Goal: Task Accomplishment & Management: Manage account settings

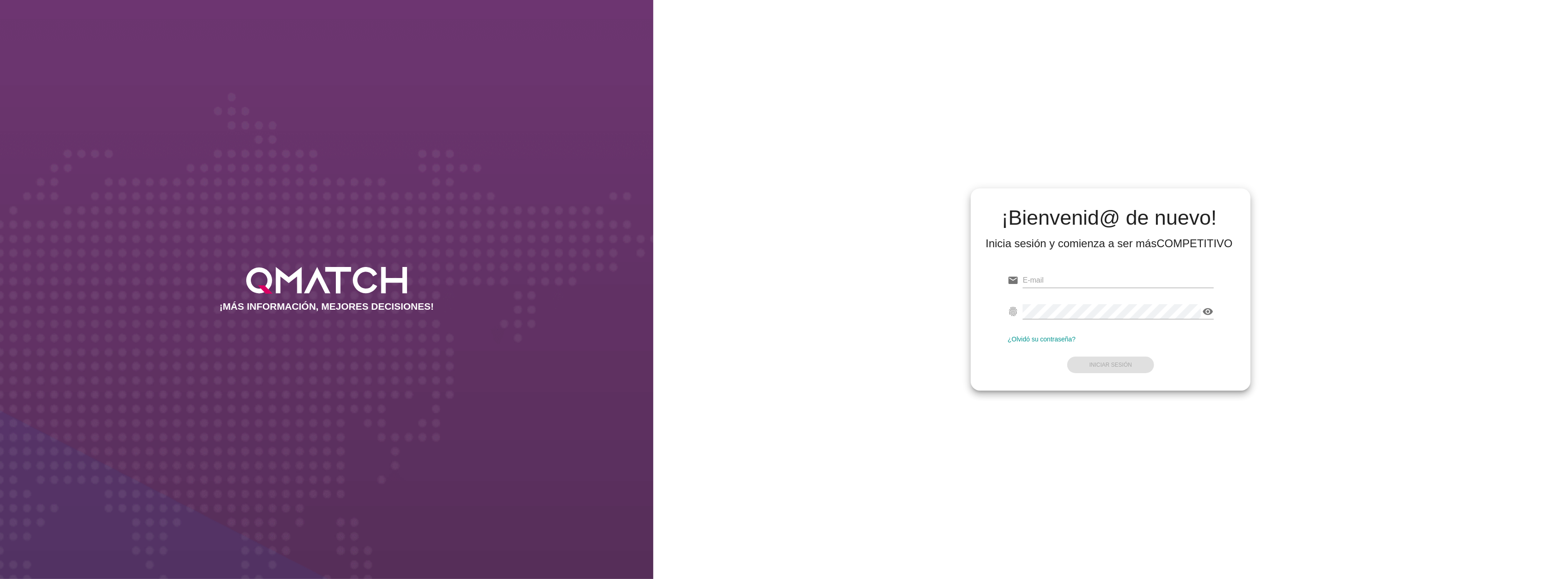
click at [1075, 270] on div "email" at bounding box center [1109, 282] width 206 height 29
click at [1074, 282] on input "email" at bounding box center [1117, 281] width 191 height 15
type input "test@test.cencosud.cl"
click at [1127, 365] on strong "Iniciar Sesión" at bounding box center [1110, 365] width 43 height 7
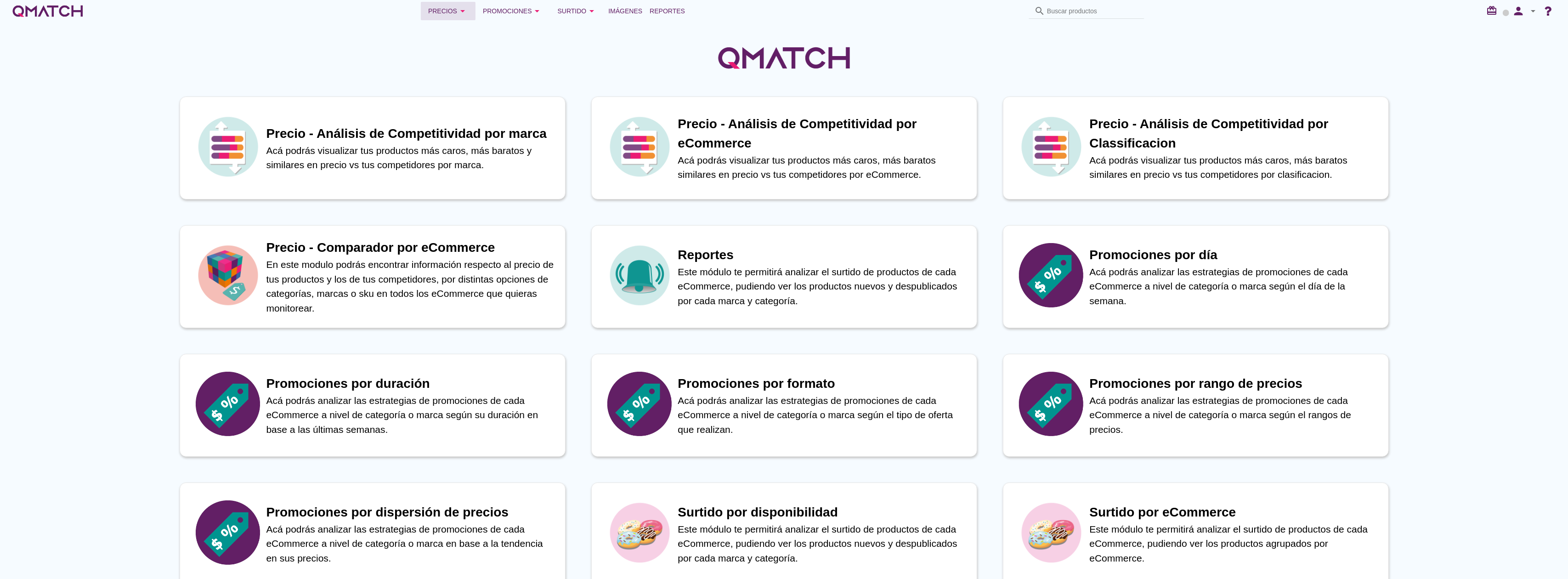
click at [456, 15] on div "Precios arrow_drop_down" at bounding box center [448, 11] width 40 height 11
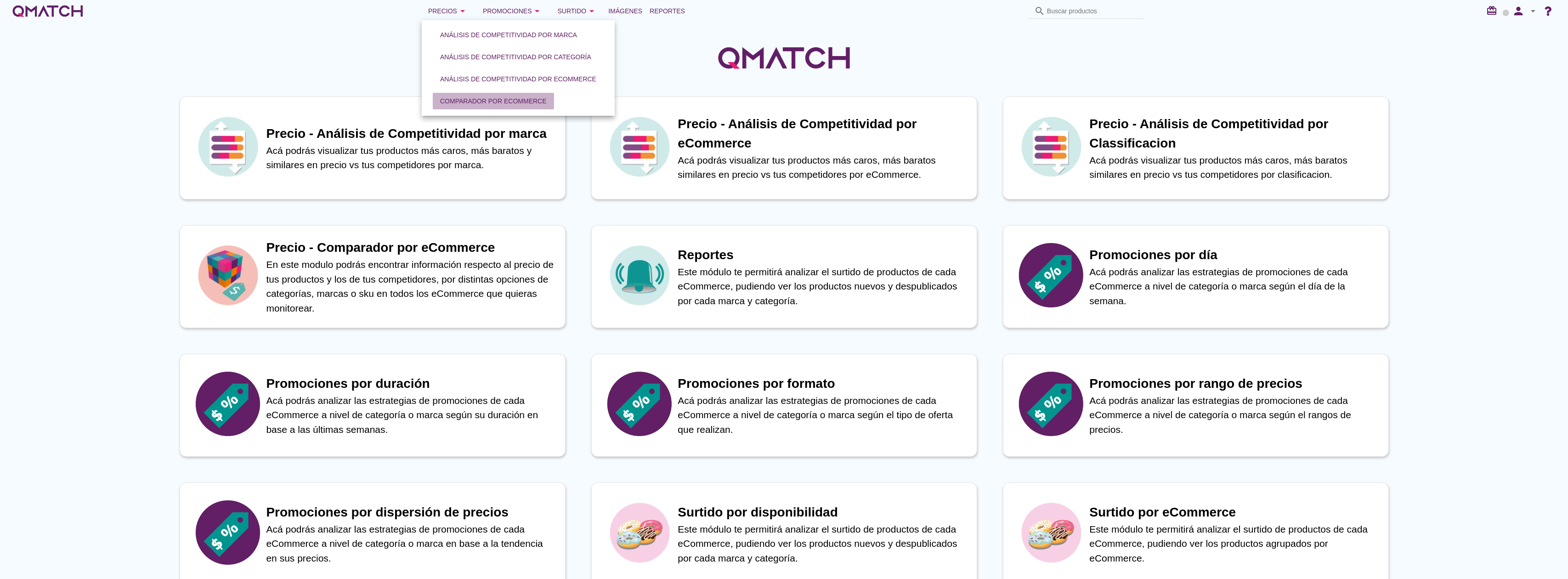
click at [486, 97] on div "Comparador por eCommerce" at bounding box center [493, 101] width 107 height 9
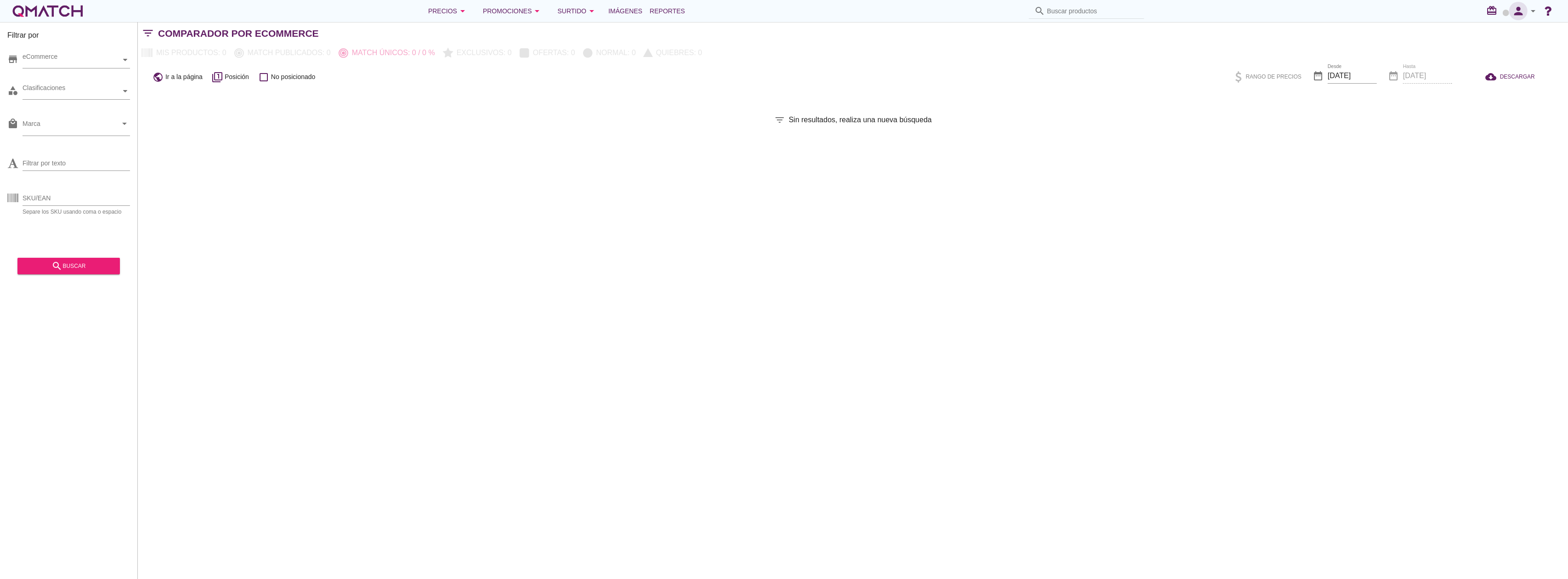
click at [1516, 15] on icon "person" at bounding box center [1518, 10] width 18 height 13
click at [1491, 59] on span "Preferencias de aplicación" at bounding box center [1508, 56] width 76 height 8
radio input "true"
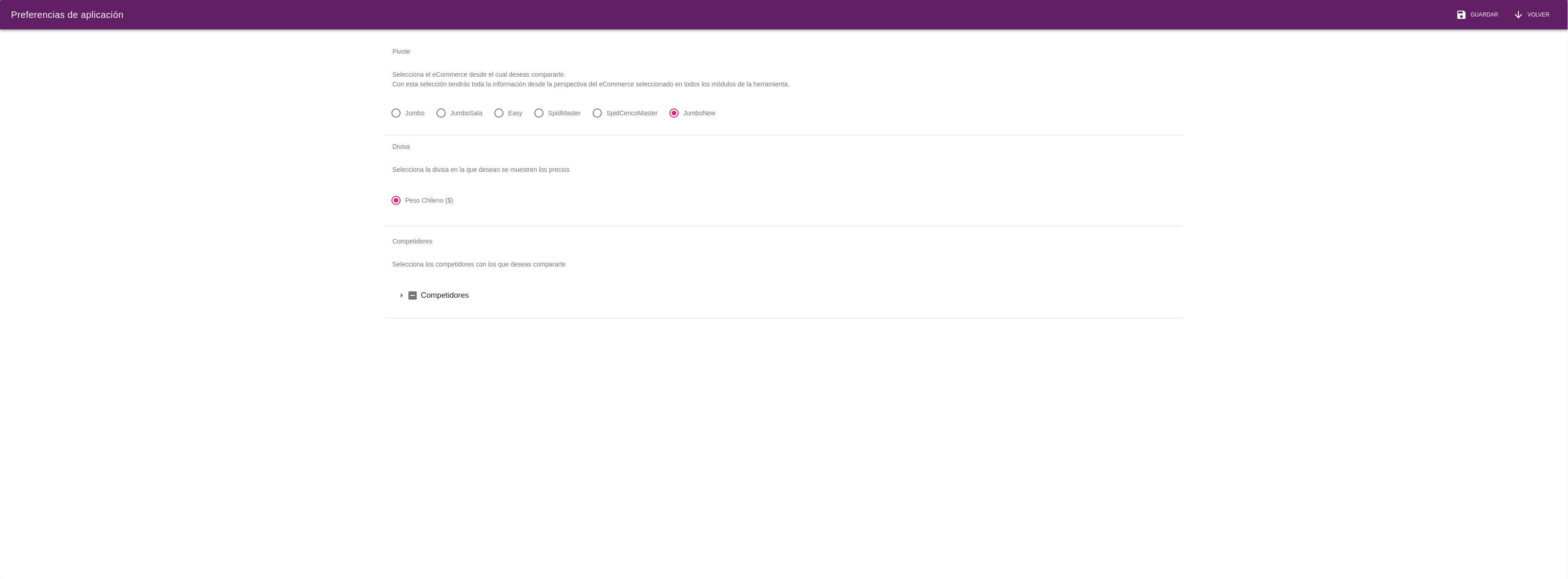
click at [406, 297] on icon "arrow_drop_down" at bounding box center [401, 295] width 11 height 11
click at [410, 314] on icon "arrow_drop_down" at bounding box center [413, 311] width 11 height 11
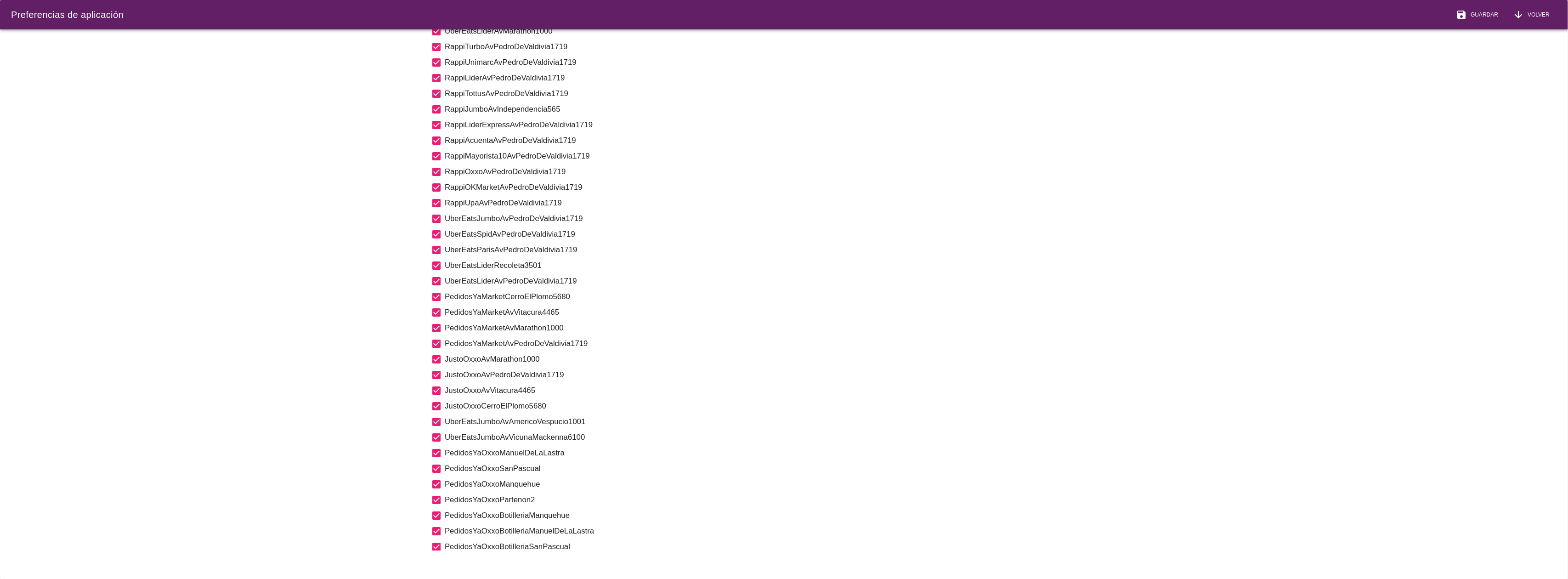
scroll to position [2040, 0]
click at [1478, 16] on span "Guardar" at bounding box center [1481, 15] width 31 height 8
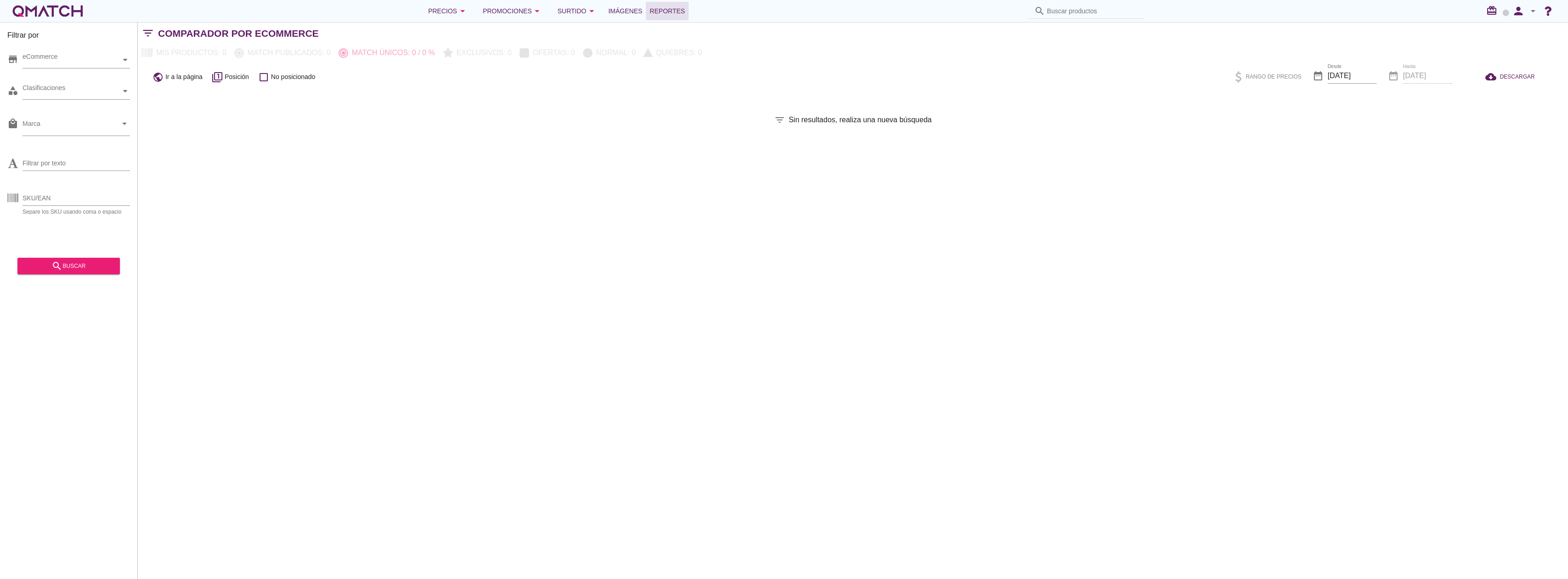
click at [662, 22] on div "Filtrar por store eCommerce category Clasificaciones local_mall Marca arrow_dro…" at bounding box center [852, 300] width 1430 height 557
click at [662, 13] on span "Reportes" at bounding box center [667, 11] width 35 height 11
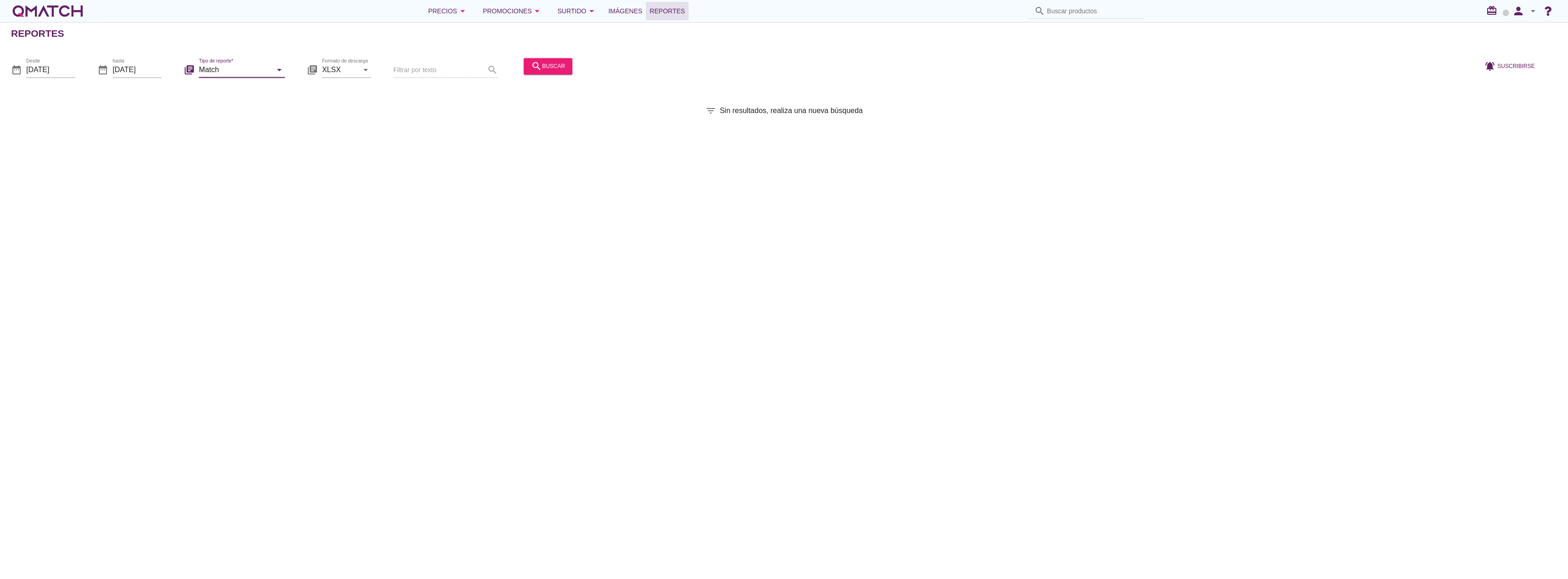
click at [238, 74] on input "Match" at bounding box center [235, 70] width 73 height 15
click at [263, 156] on div "Match con historicos" at bounding box center [254, 158] width 97 height 11
type input "Match con historicos"
click at [558, 66] on div "search buscar" at bounding box center [548, 66] width 34 height 11
click at [1531, 11] on icon "arrow_drop_down" at bounding box center [1533, 11] width 11 height 11
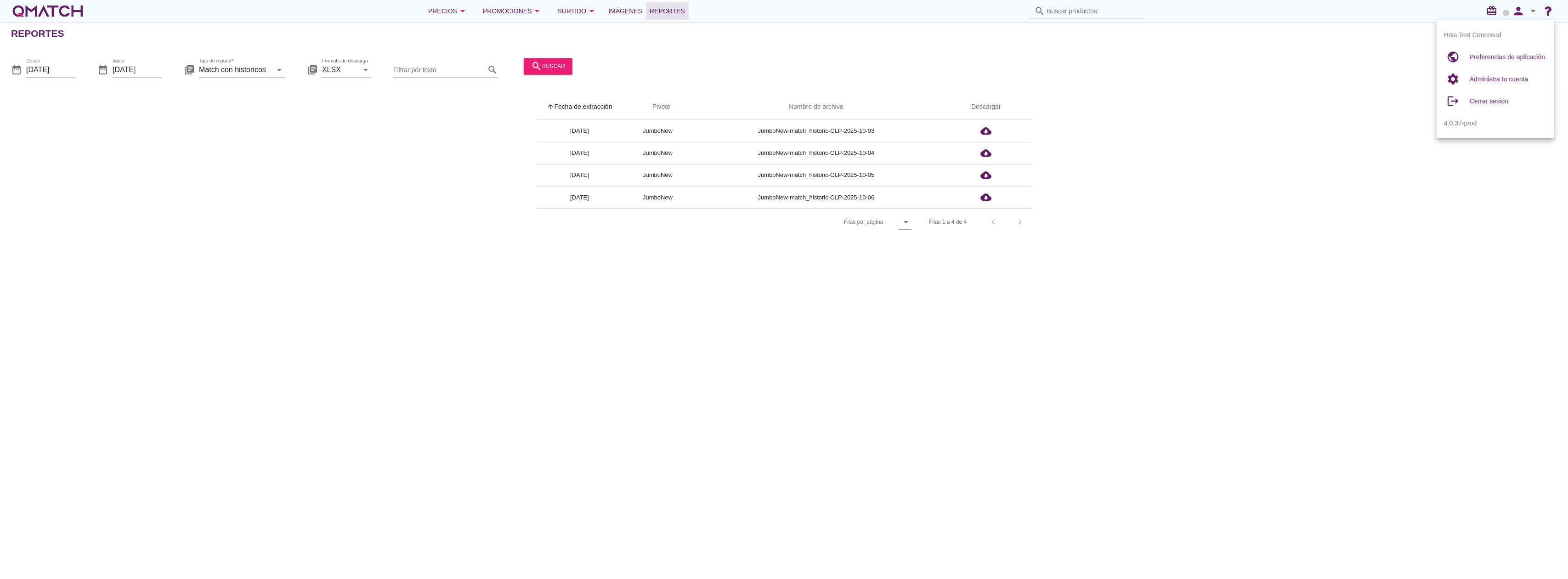
click at [1171, 217] on div "arrow_upward Fecha de extracción arrow_upward Pivote Nombre de archivo Descarga…" at bounding box center [784, 165] width 1545 height 141
click at [1529, 11] on icon "arrow_drop_down" at bounding box center [1533, 11] width 11 height 11
click at [1509, 56] on span "Preferencias de aplicación" at bounding box center [1508, 56] width 76 height 8
radio input "true"
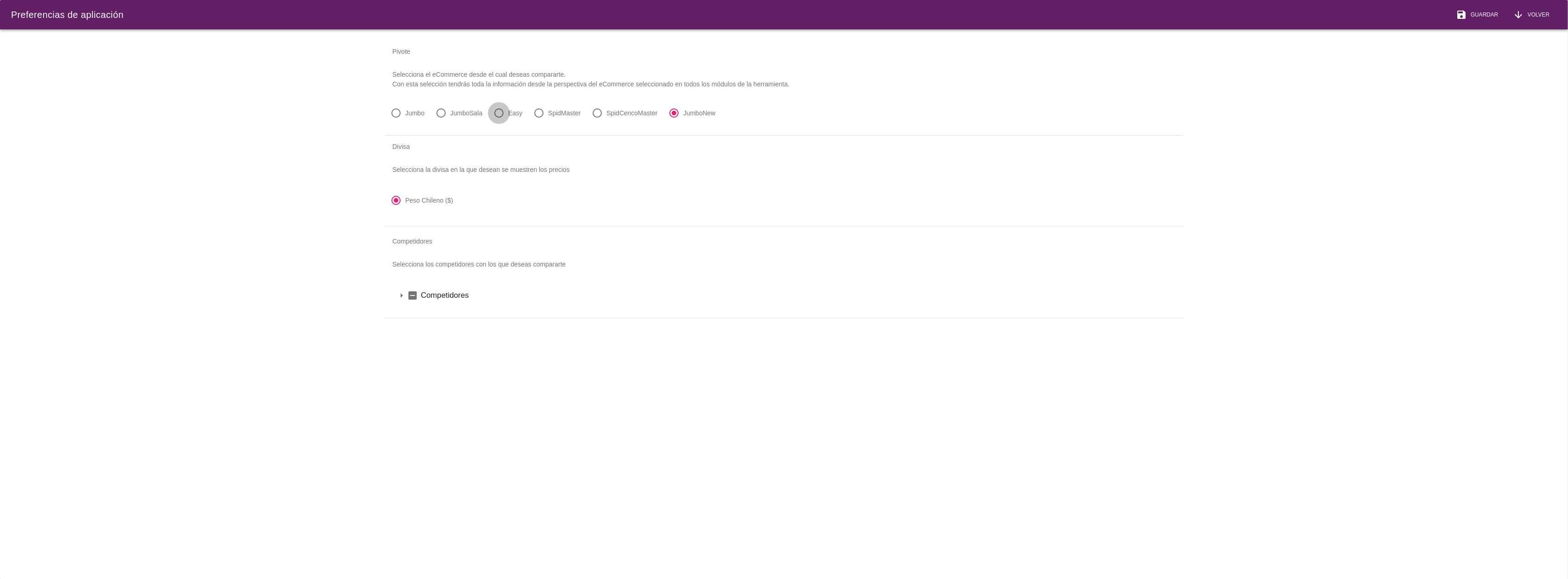
click at [500, 114] on div at bounding box center [499, 113] width 16 height 16
radio input "true"
click at [1465, 19] on button "save Guardar" at bounding box center [1477, 14] width 57 height 29
